Goal: Information Seeking & Learning: Learn about a topic

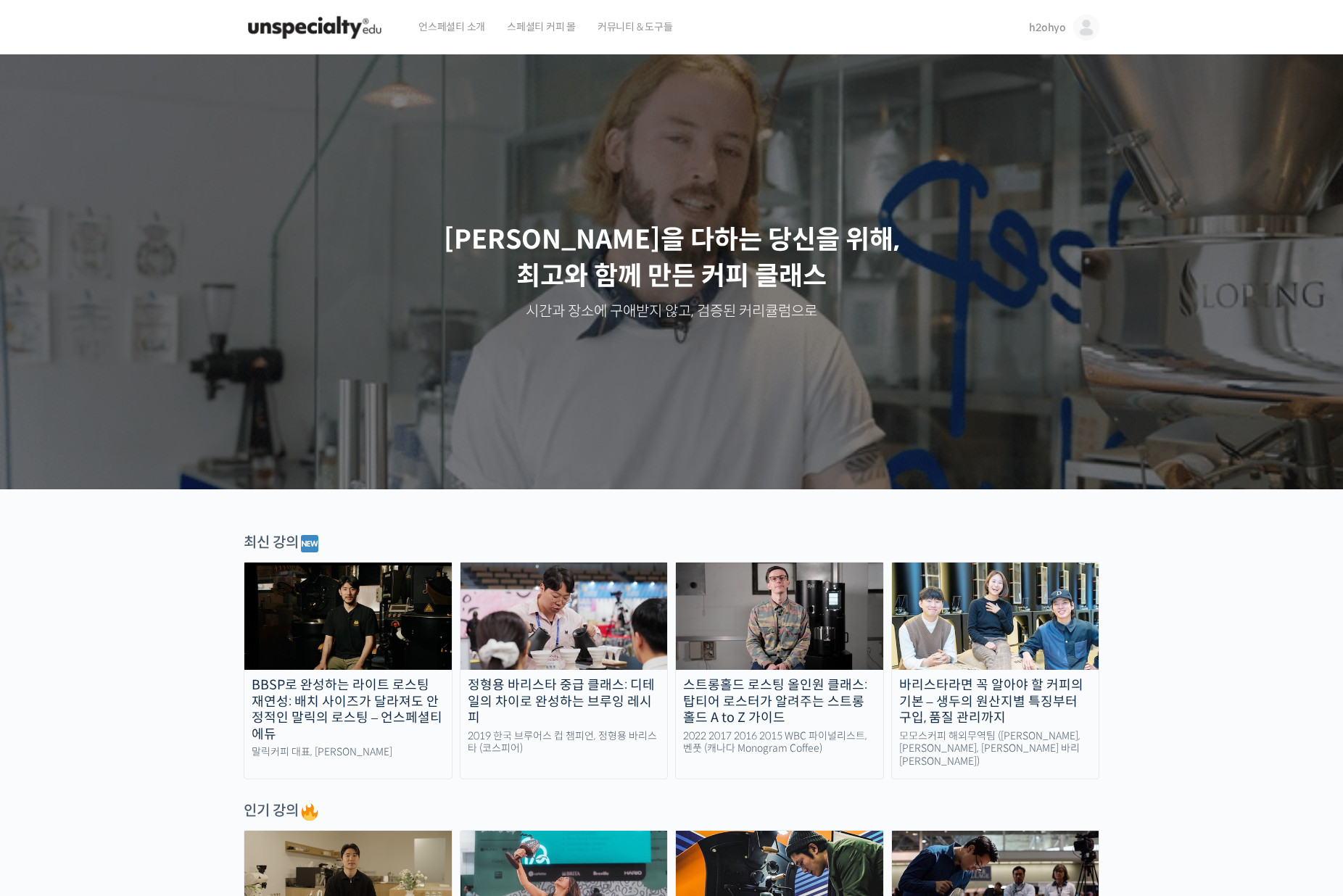
click at [1040, 39] on link "h2ohyo" at bounding box center [1064, 27] width 70 height 55
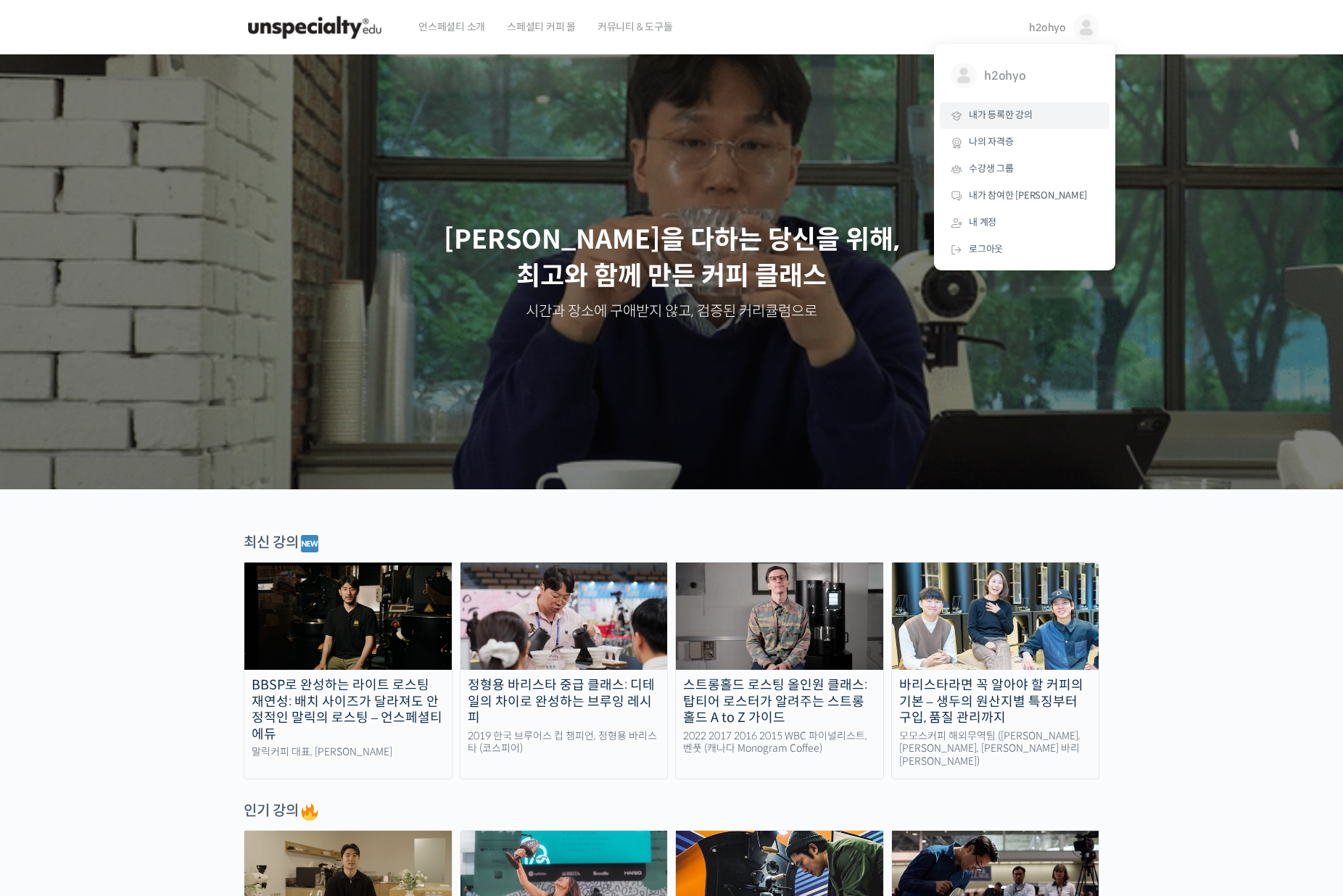
click at [1045, 115] on link "내가 등록한 강의" at bounding box center [1024, 115] width 170 height 27
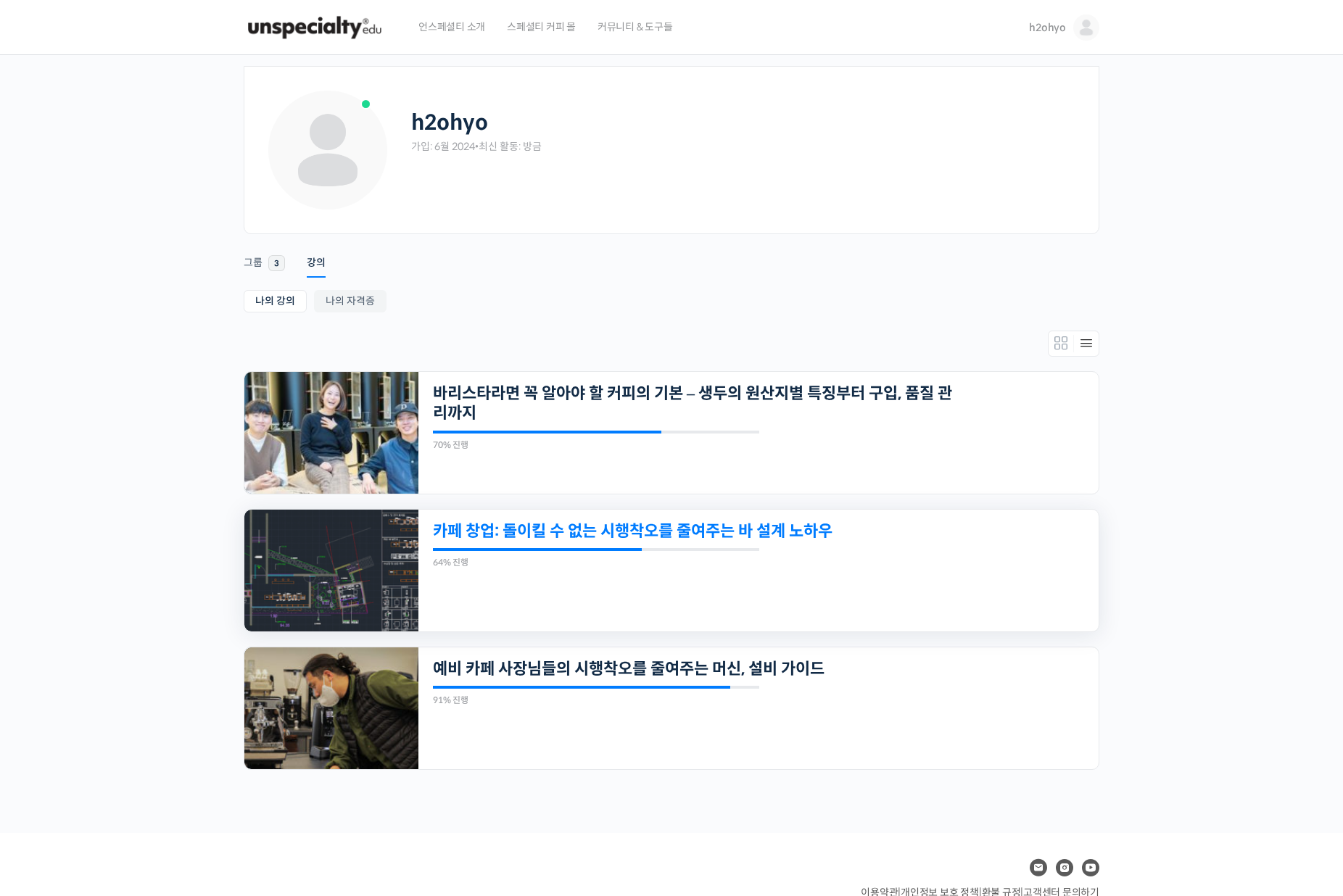
click at [589, 523] on link "카페 창업: 돌이킬 수 없는 시행착오를 줄여주는 바 설계 노하우" at bounding box center [693, 531] width 521 height 19
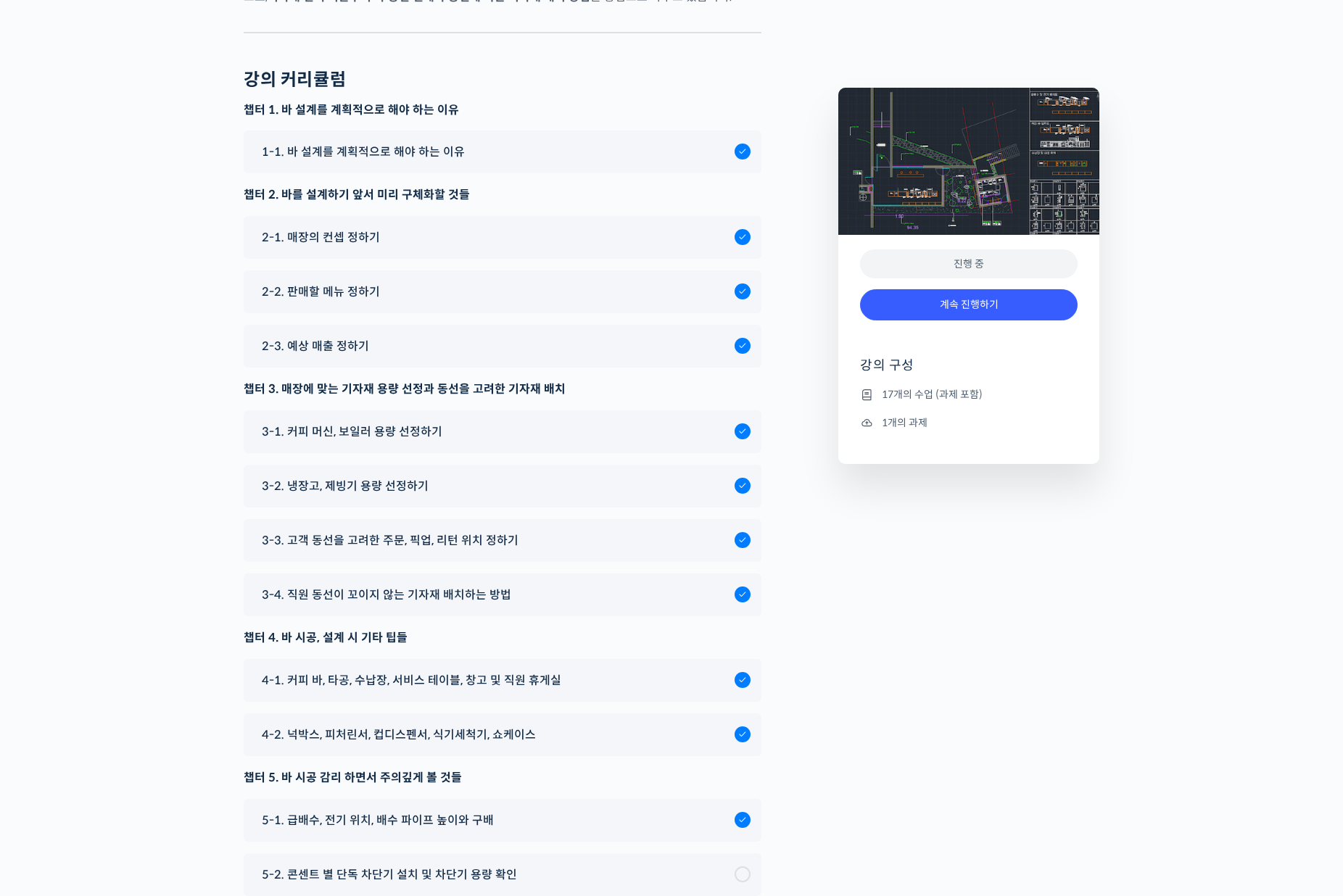
scroll to position [5861, 0]
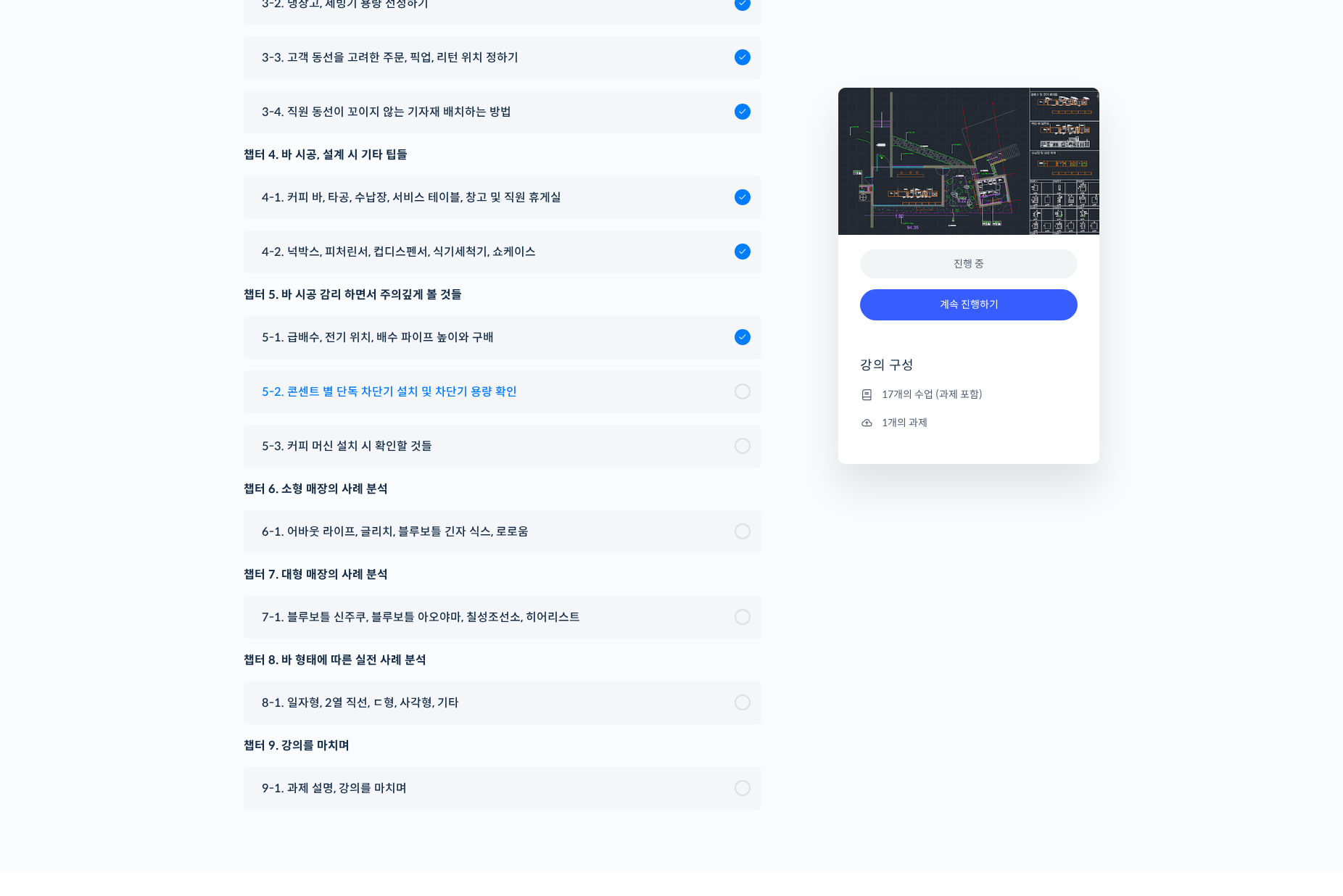
click at [522, 402] on div "5-2. 콘센트 별 단독 차단기 설치 및 차단기 용량 확인" at bounding box center [495, 392] width 480 height 19
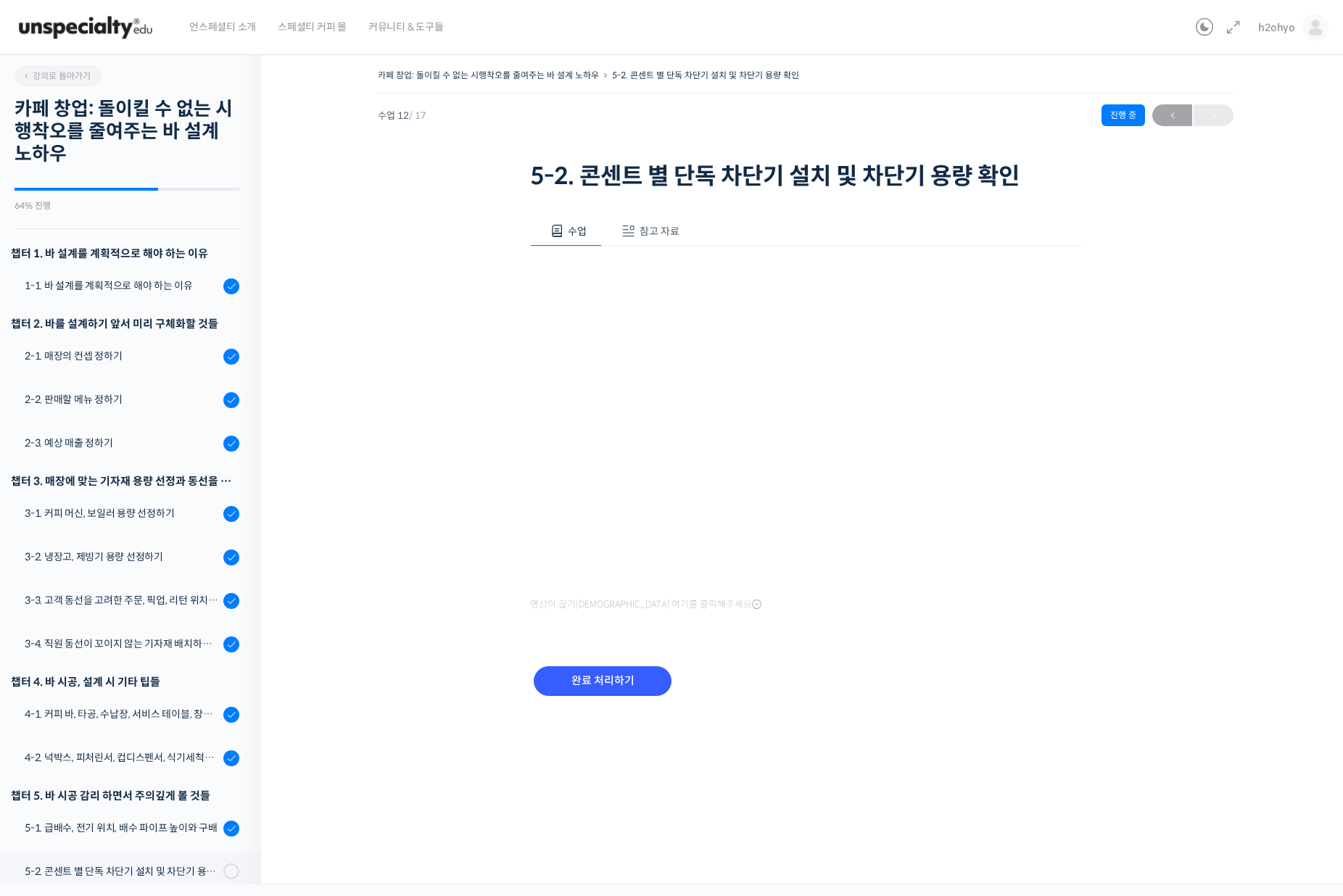
scroll to position [336, 0]
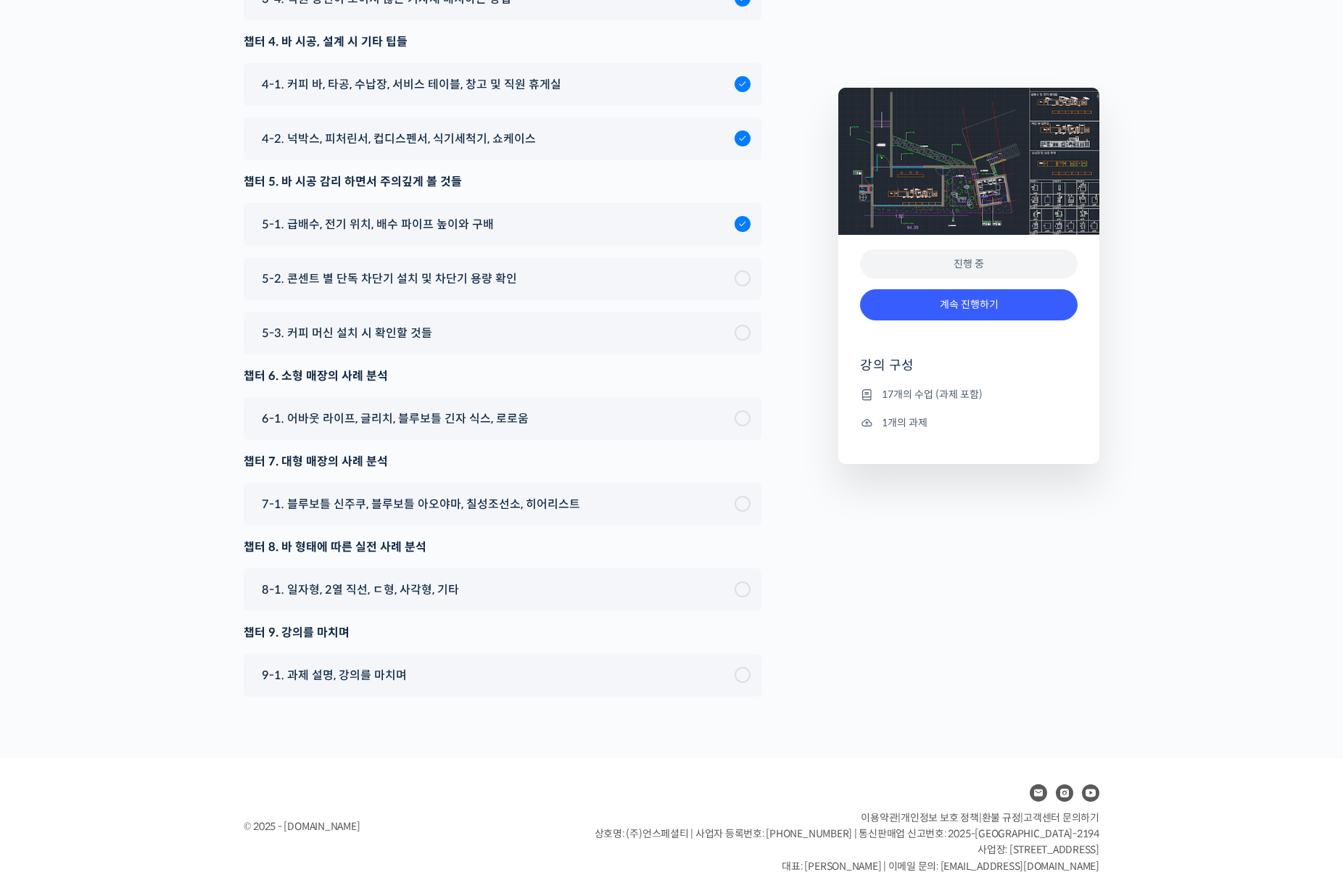
scroll to position [5837, 0]
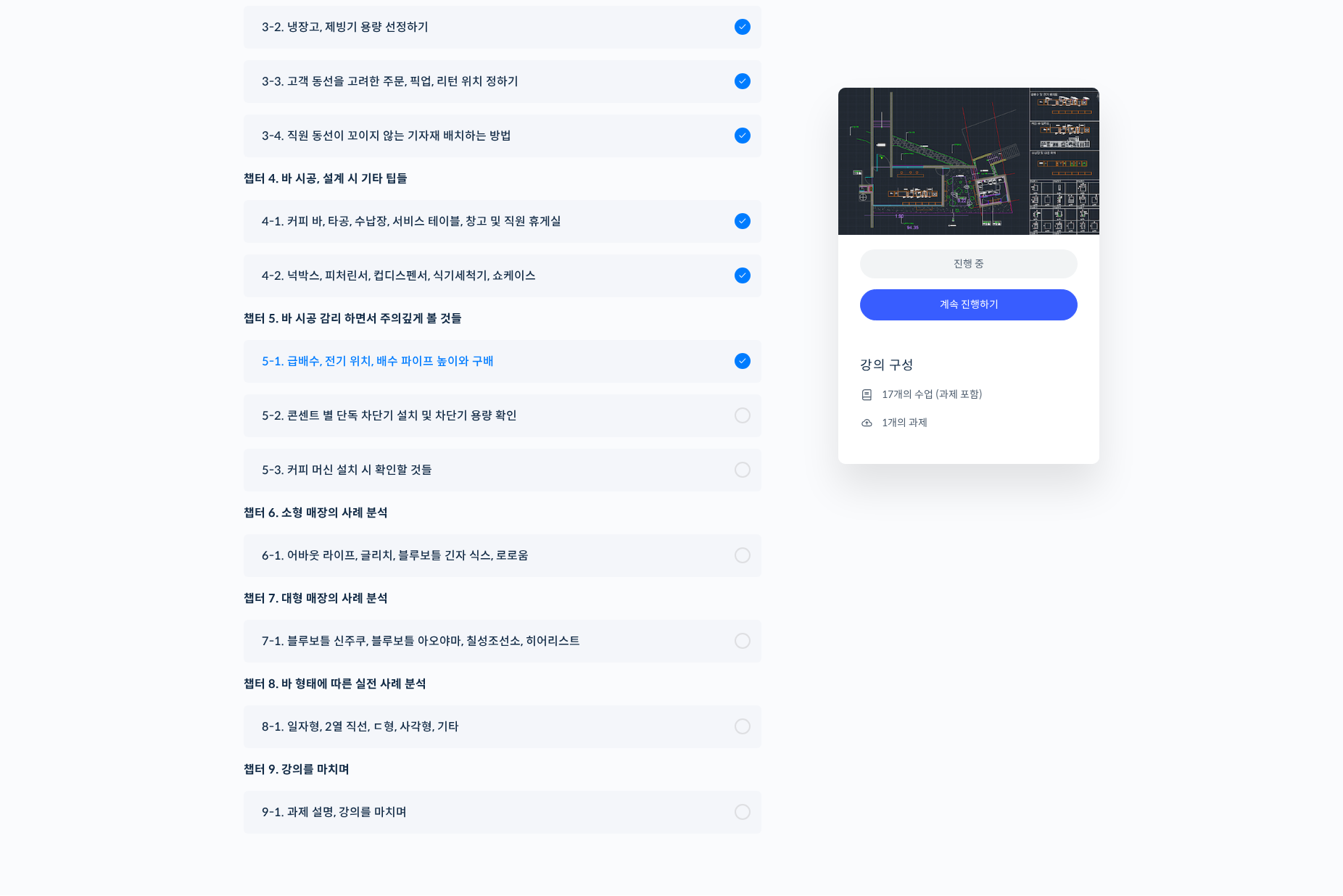
click at [525, 371] on div "5-1. 급배수, 전기 위치, 배수 파이프 높이와 구배" at bounding box center [495, 361] width 480 height 19
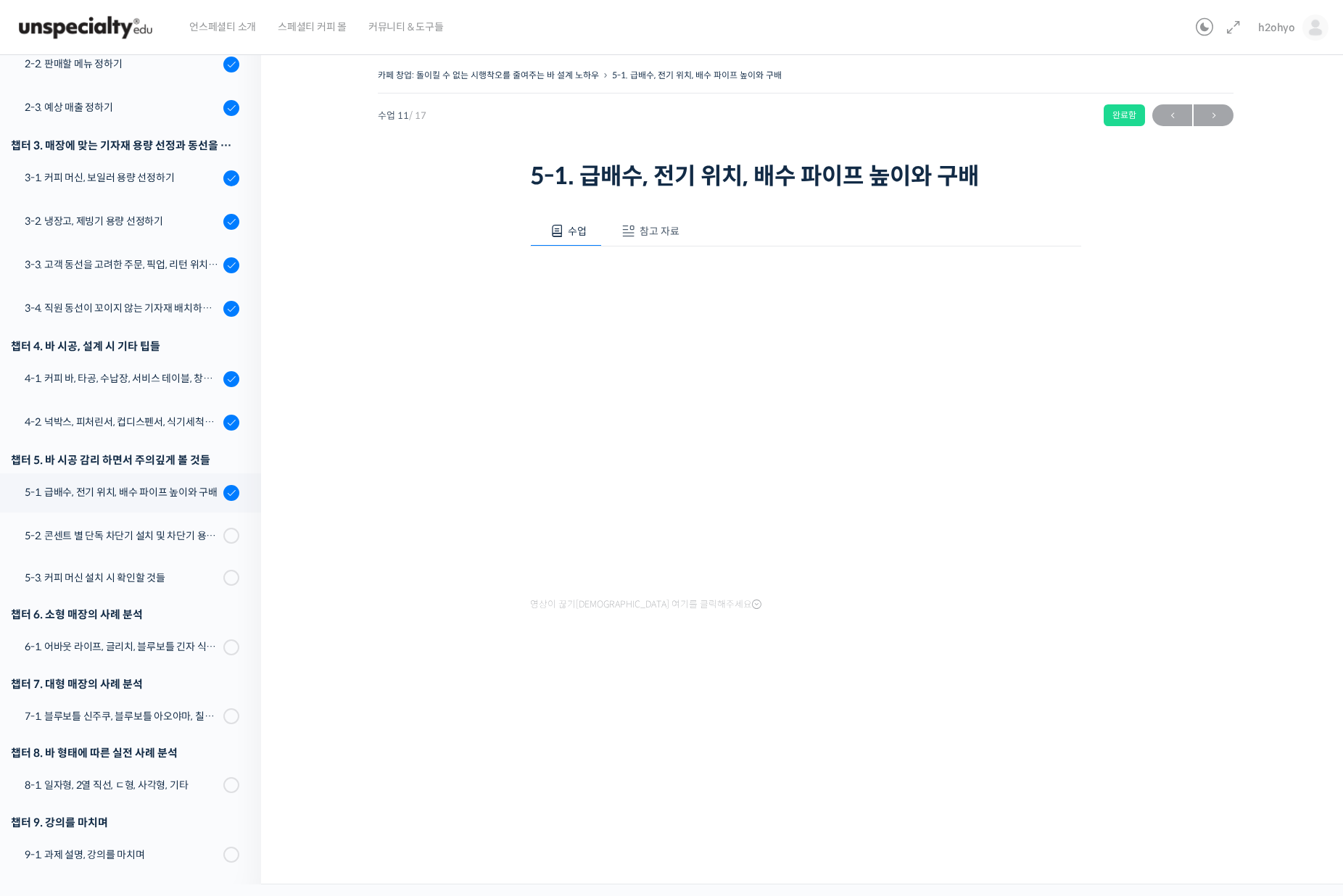
scroll to position [188, 0]
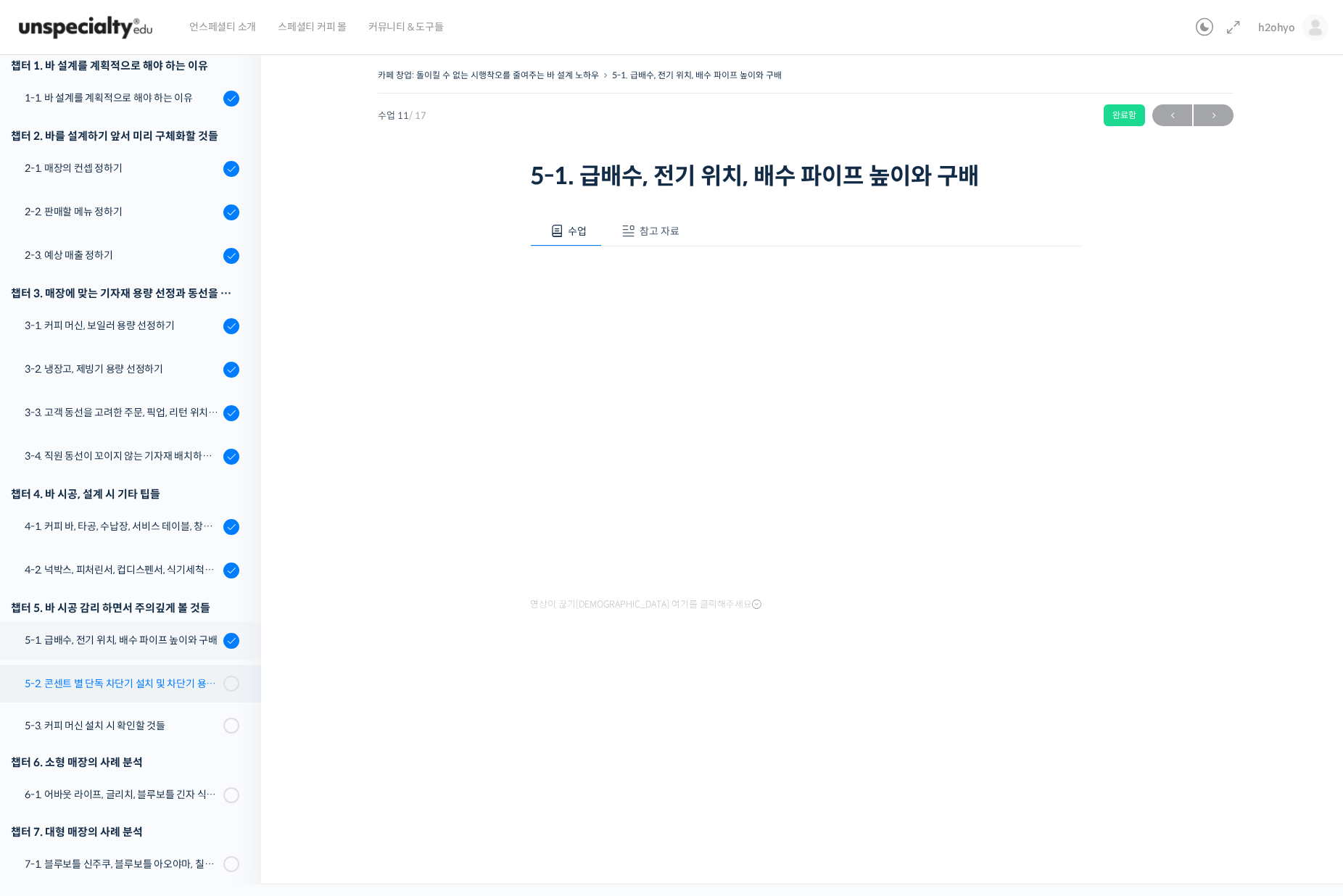
click at [61, 683] on div "5-2. 콘센트 별 단독 차단기 설치 및 차단기 용량 확인" at bounding box center [122, 683] width 194 height 16
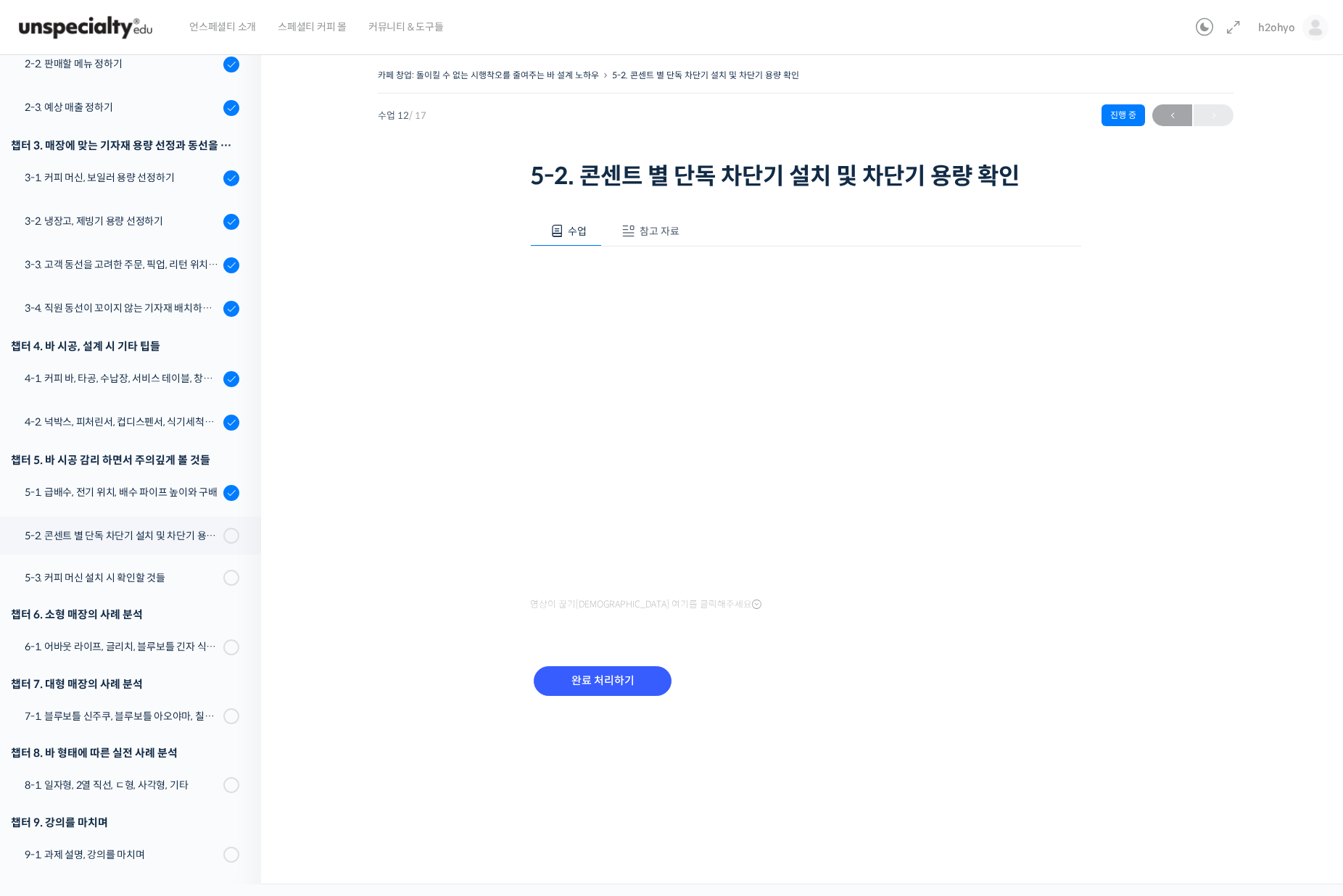
scroll to position [188, 0]
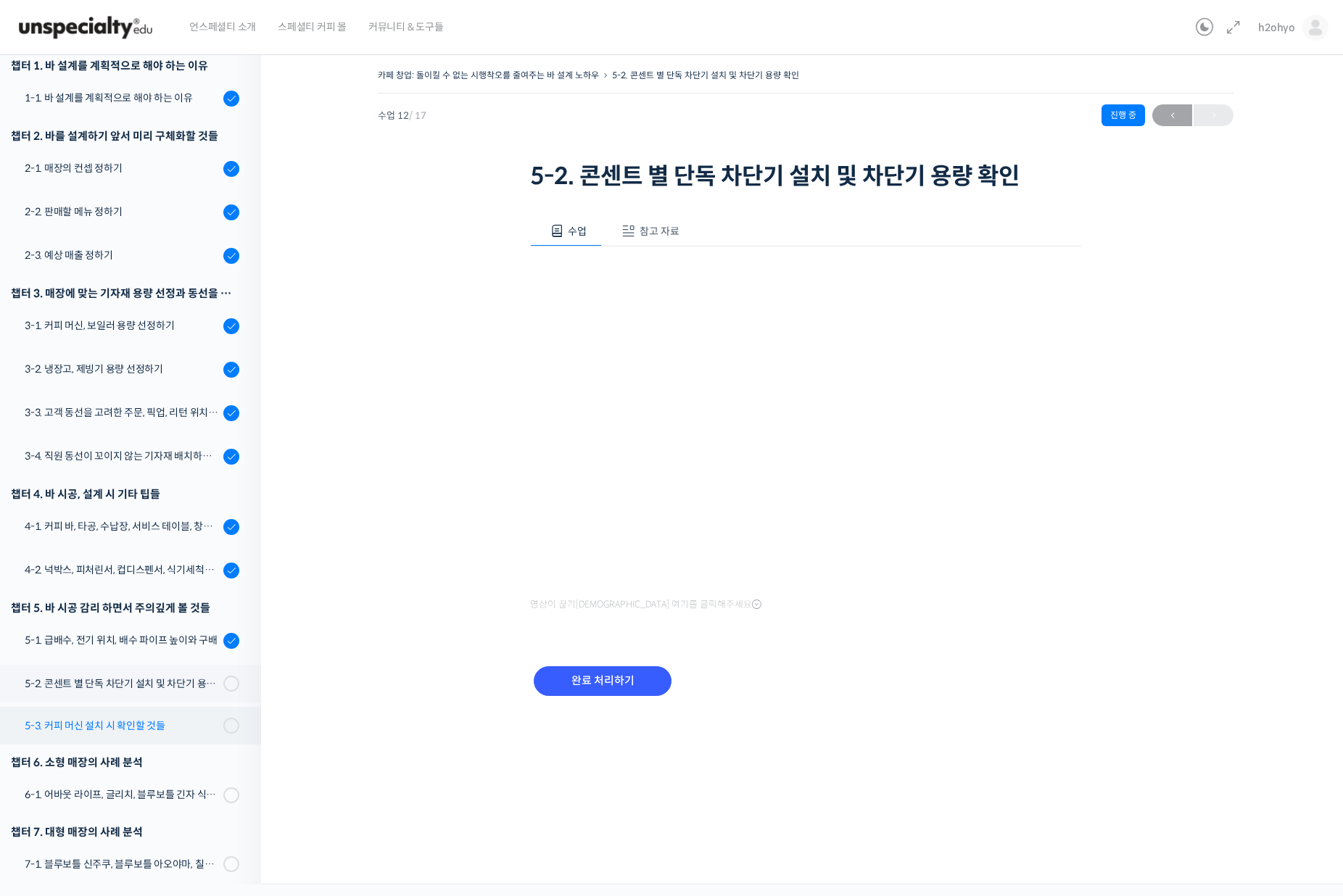
click at [140, 734] on link "5-3. 커피 머신 설치 시 확인할 것들" at bounding box center [127, 725] width 269 height 38
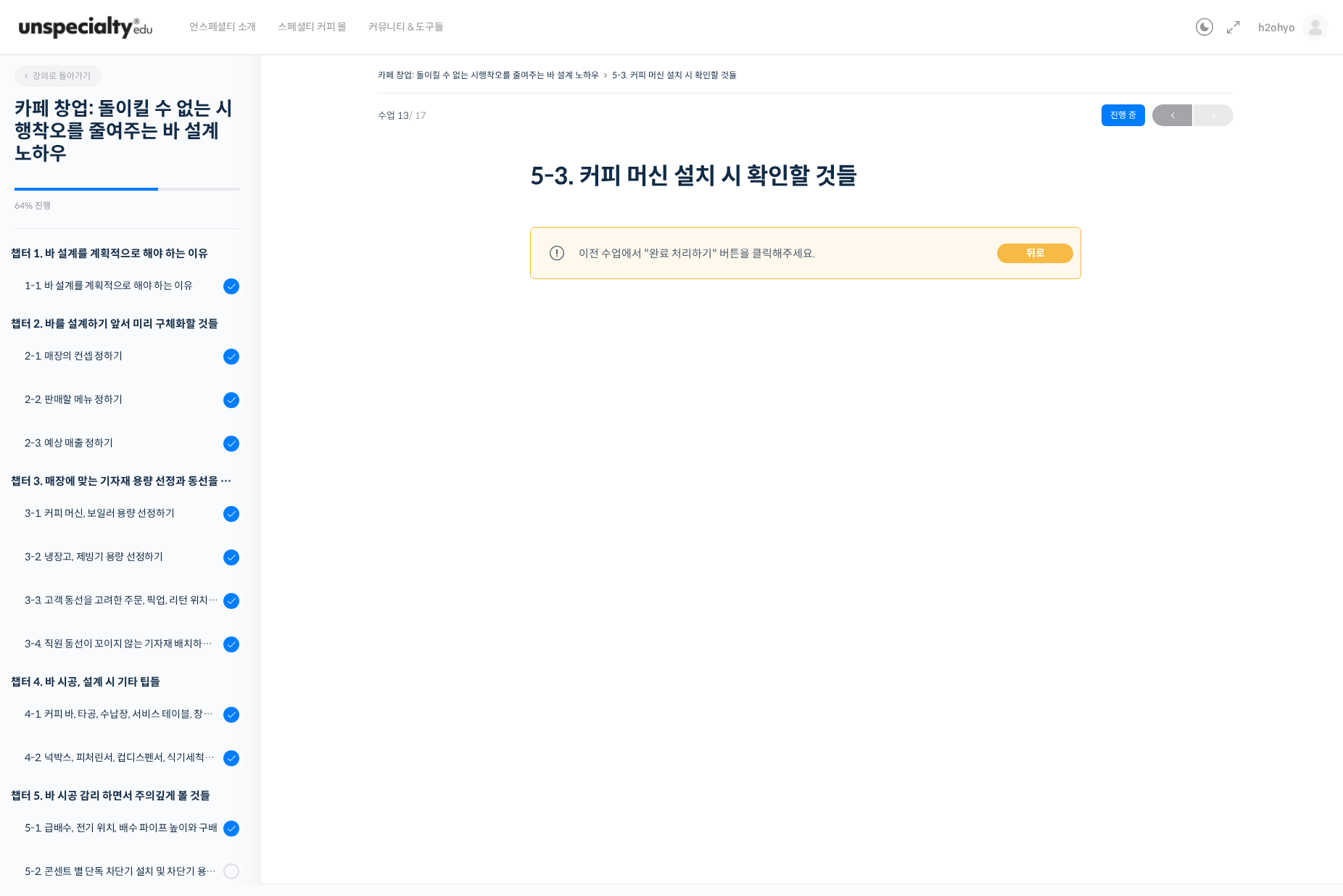
scroll to position [336, 0]
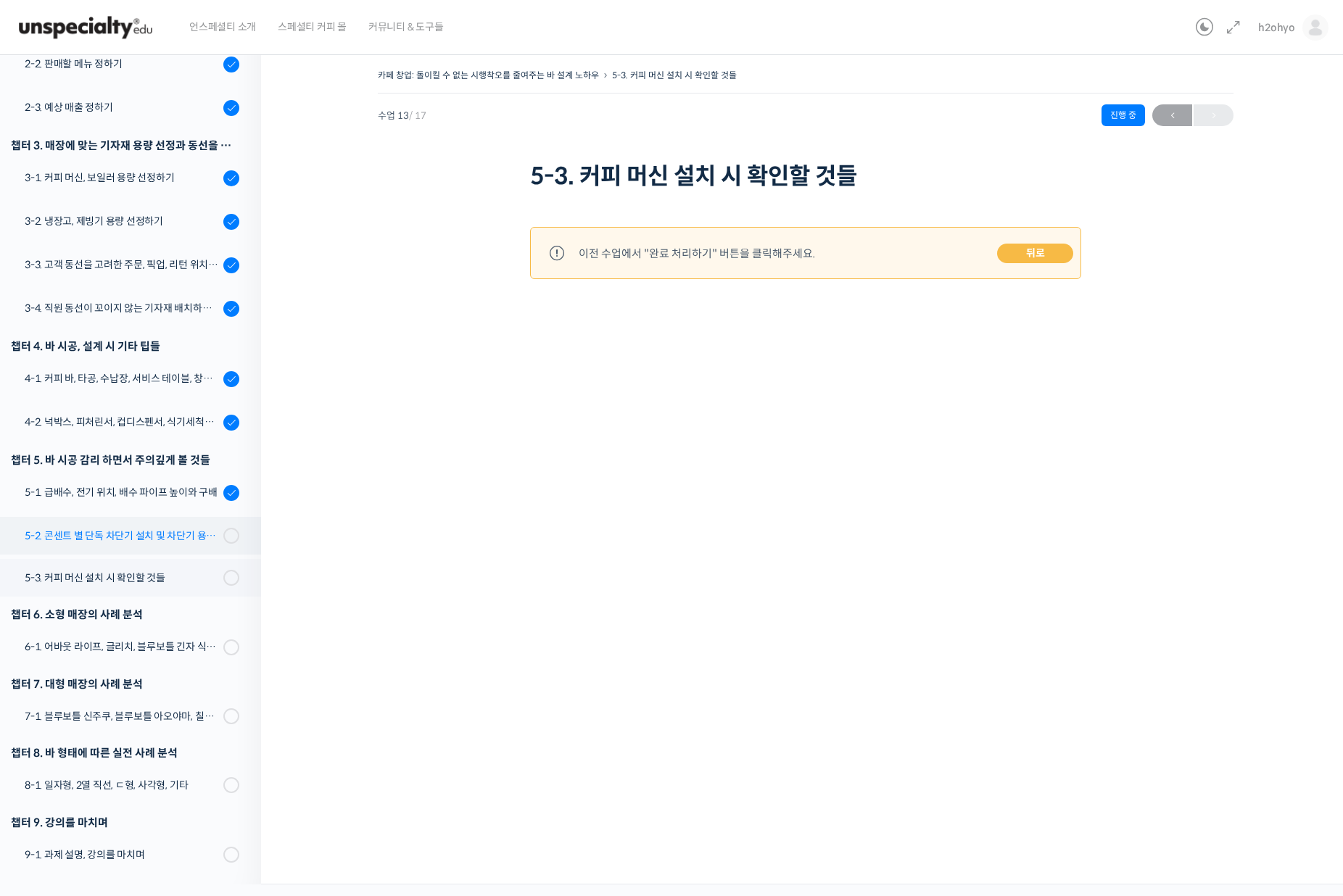
click at [177, 535] on div "5-2. 콘센트 별 단독 차단기 설치 및 차단기 용량 확인" at bounding box center [122, 535] width 194 height 16
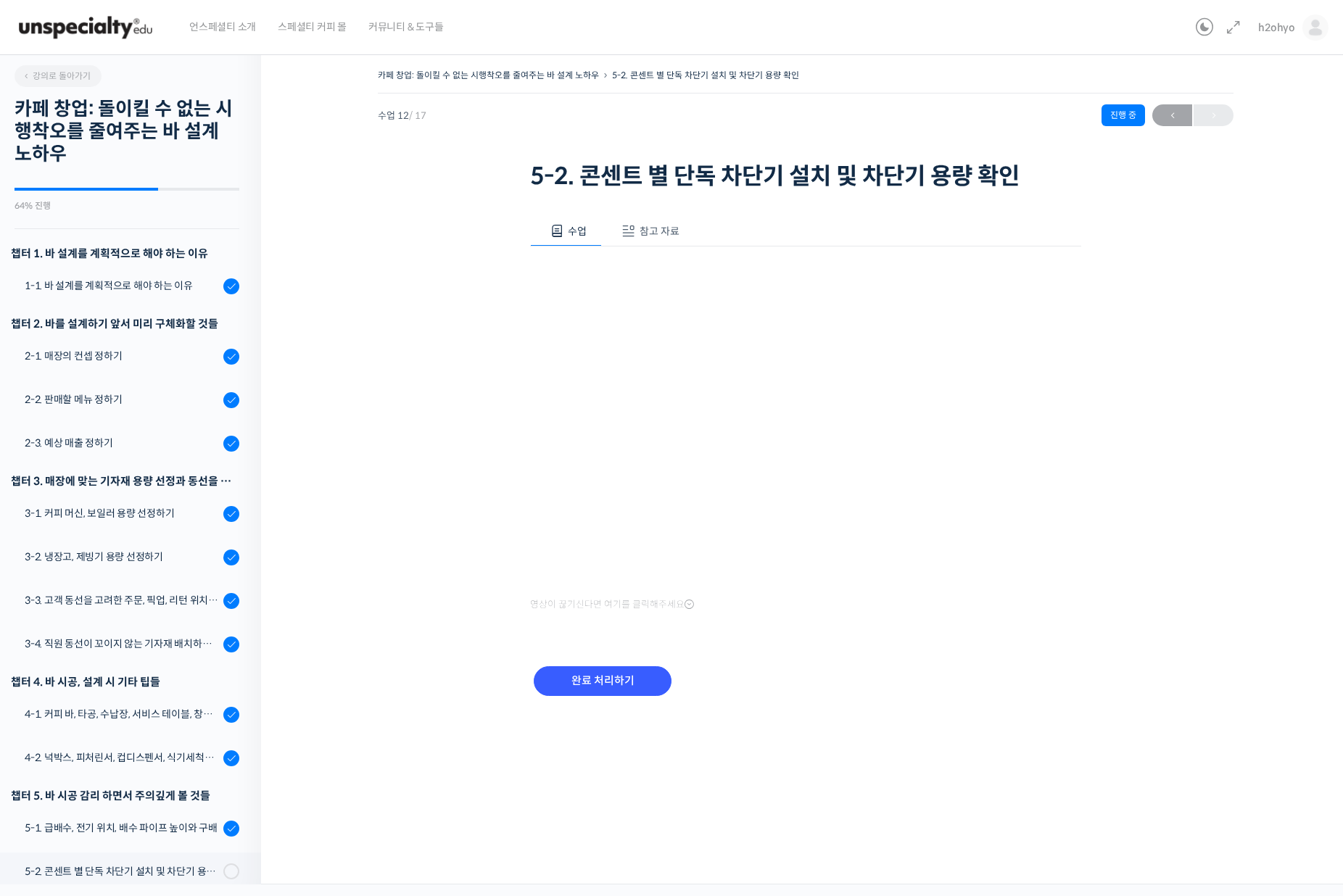
scroll to position [336, 0]
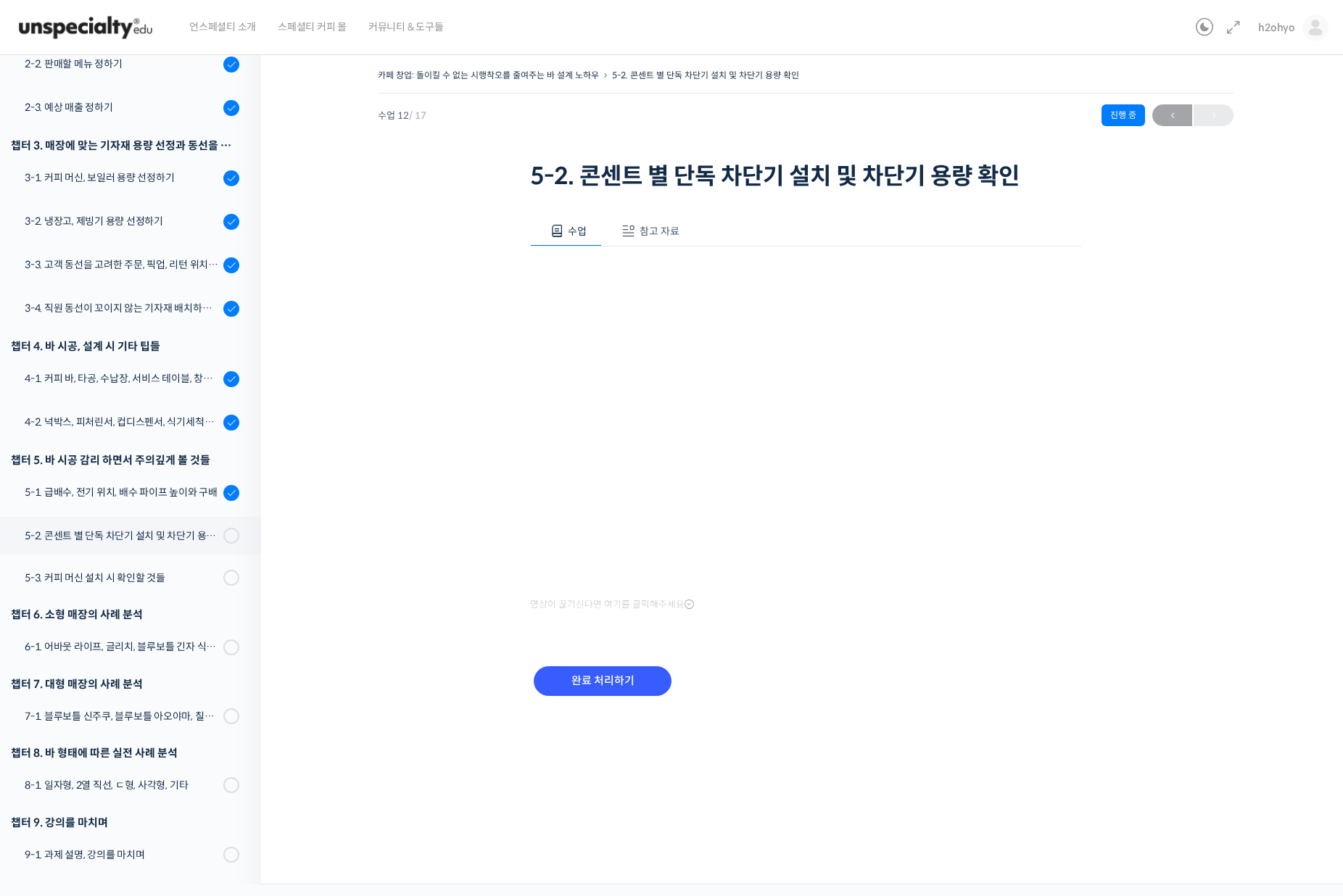
click at [560, 664] on div "완료 처리하기" at bounding box center [602, 693] width 145 height 60
click at [562, 670] on input "완료 처리하기" at bounding box center [603, 681] width 138 height 29
click at [625, 693] on input "완료 처리하기" at bounding box center [603, 681] width 138 height 29
